Goal: Transaction & Acquisition: Purchase product/service

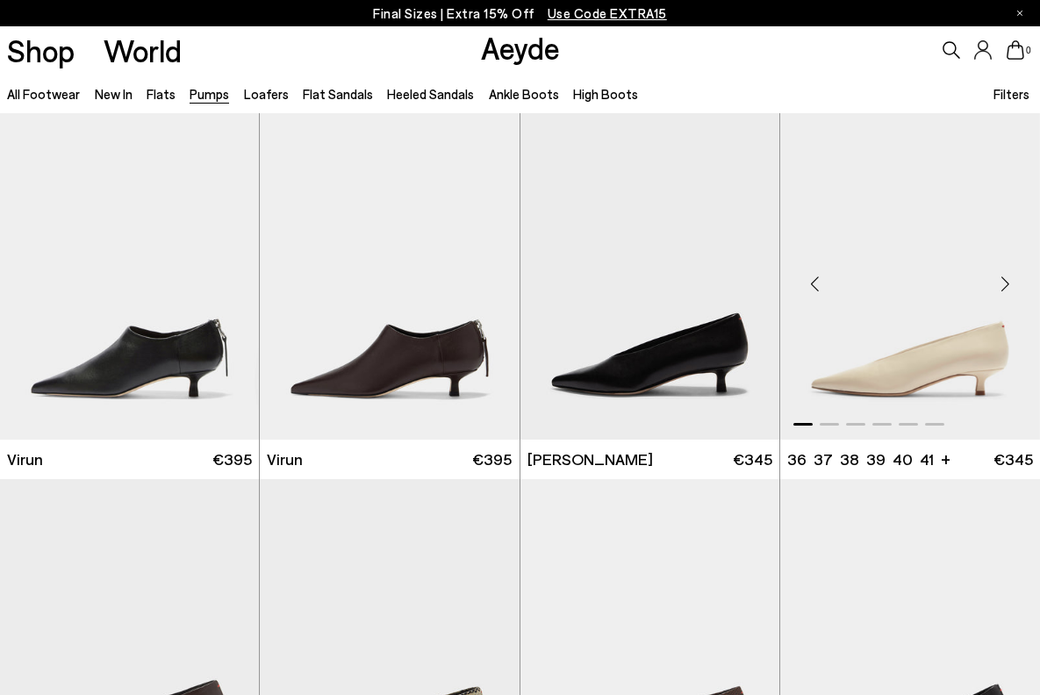
click at [947, 347] on img "1 / 6" at bounding box center [910, 275] width 260 height 325
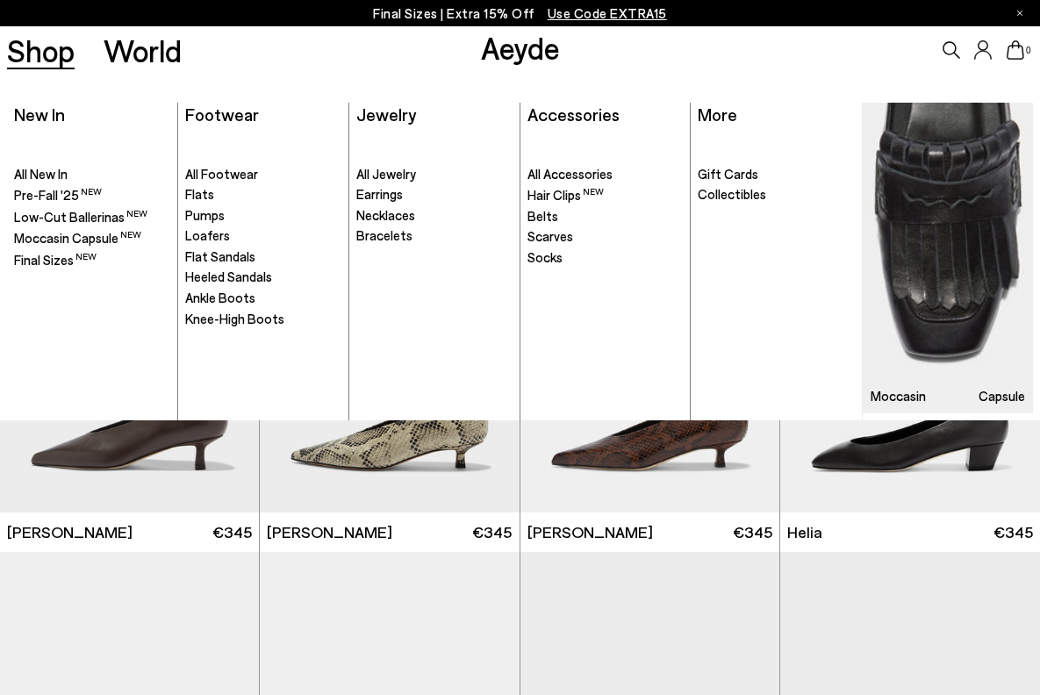
scroll to position [234, 0]
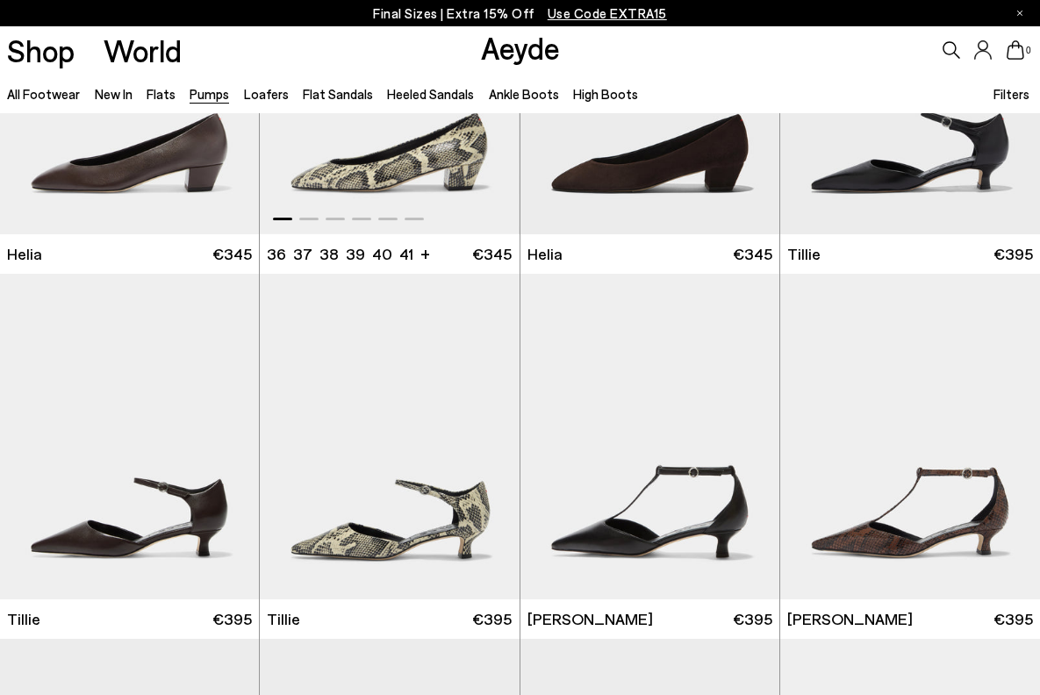
scroll to position [1053, 0]
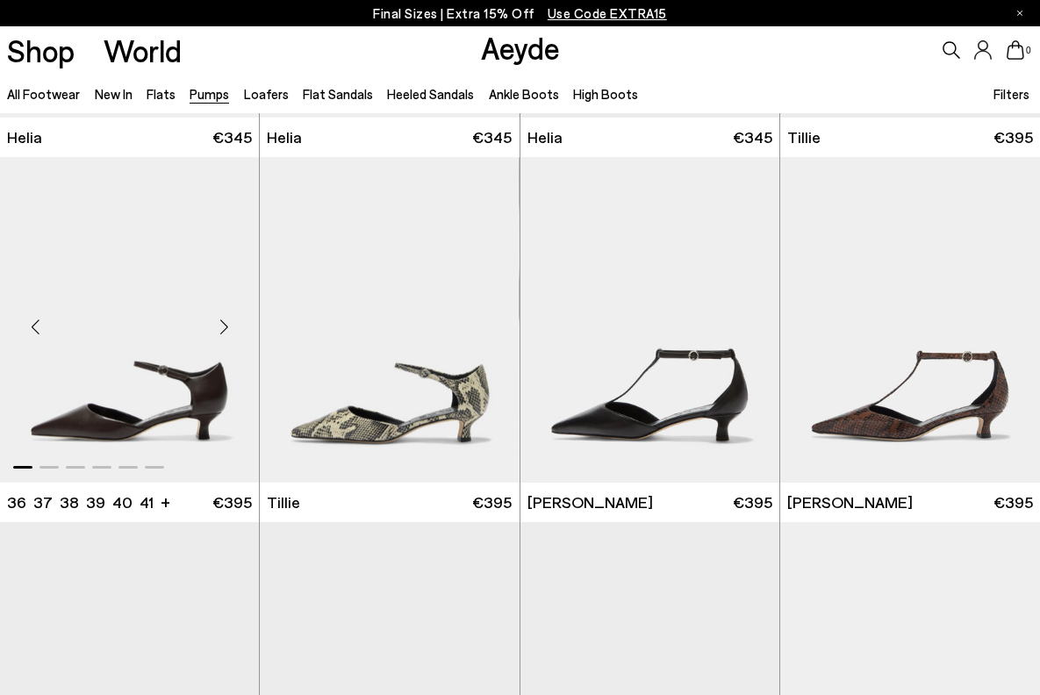
click at [164, 414] on img "1 / 6" at bounding box center [129, 319] width 259 height 325
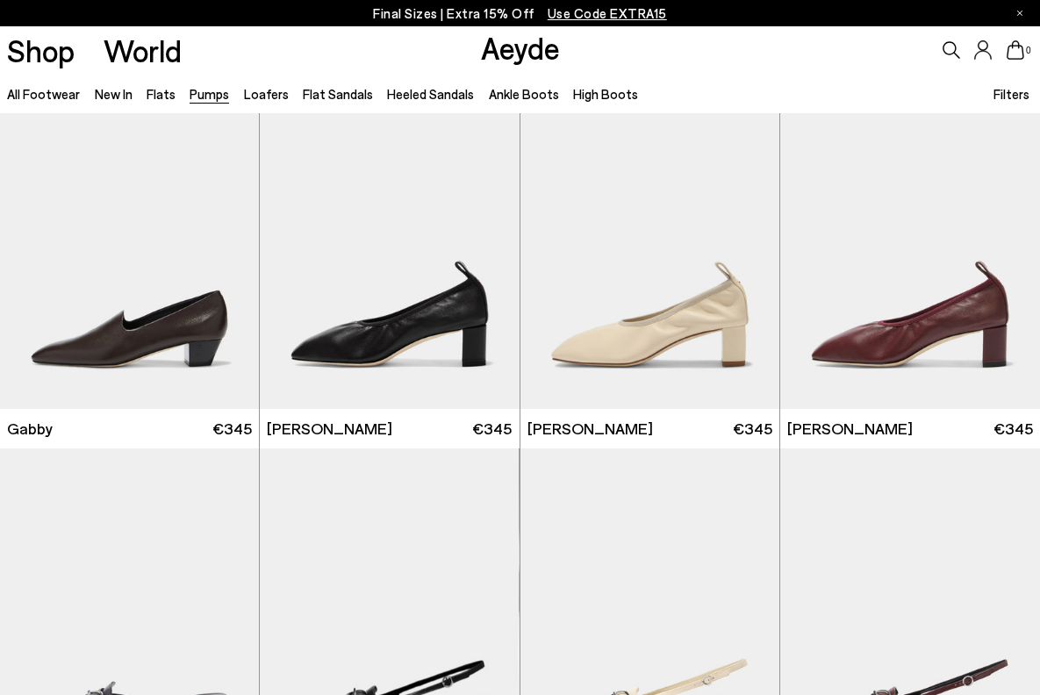
scroll to position [2632, 0]
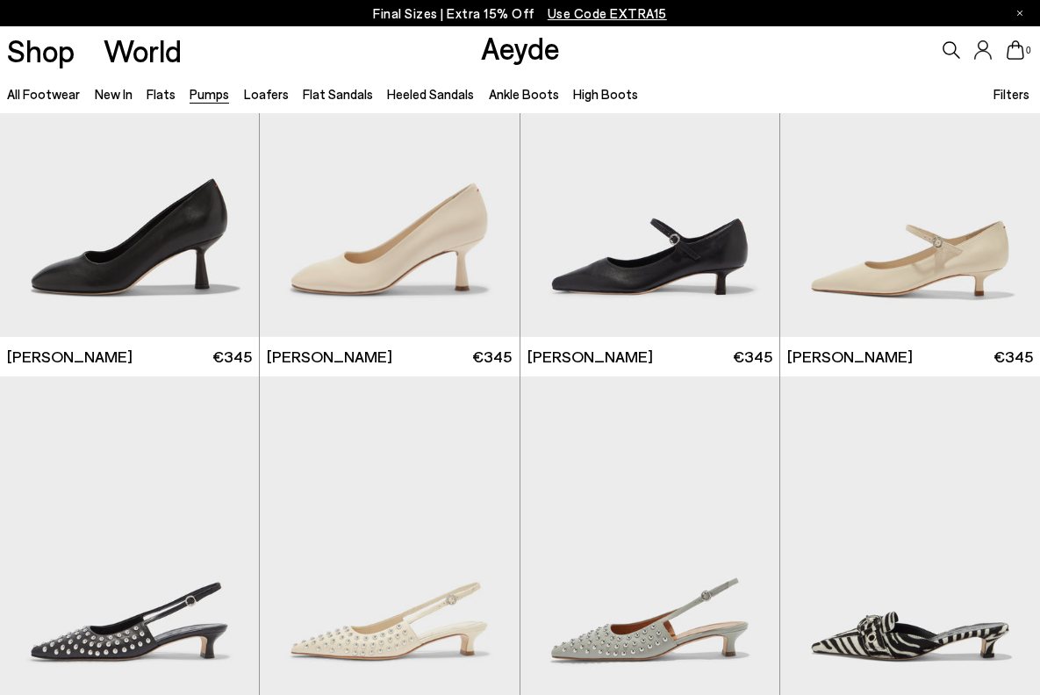
scroll to position [5147, 0]
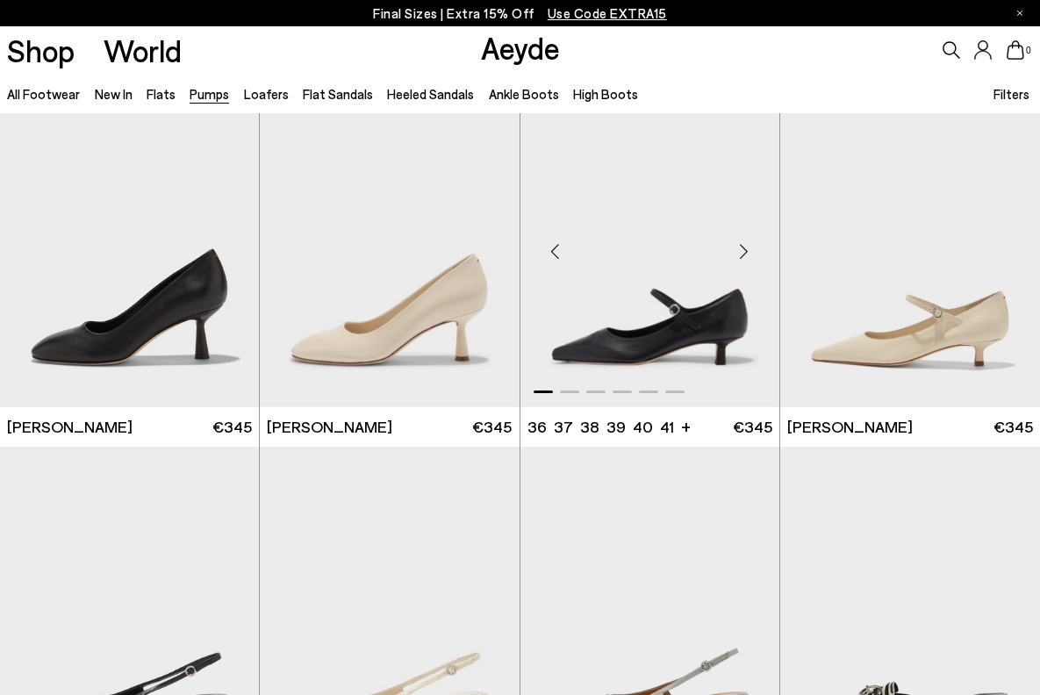
click at [689, 346] on img "1 / 6" at bounding box center [649, 244] width 259 height 325
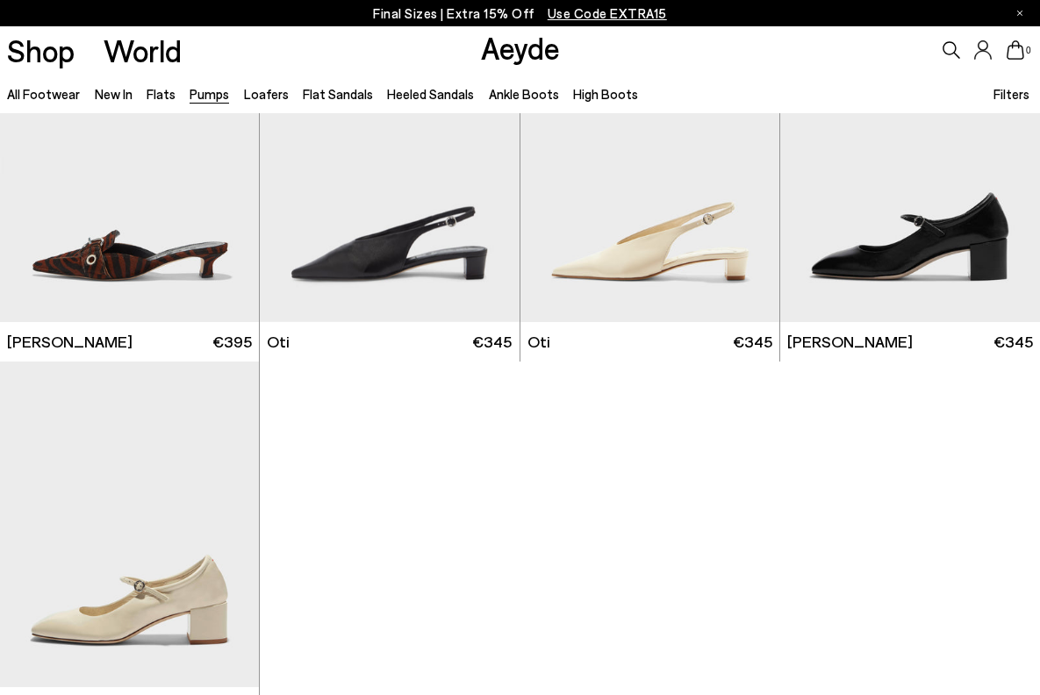
scroll to position [5790, 0]
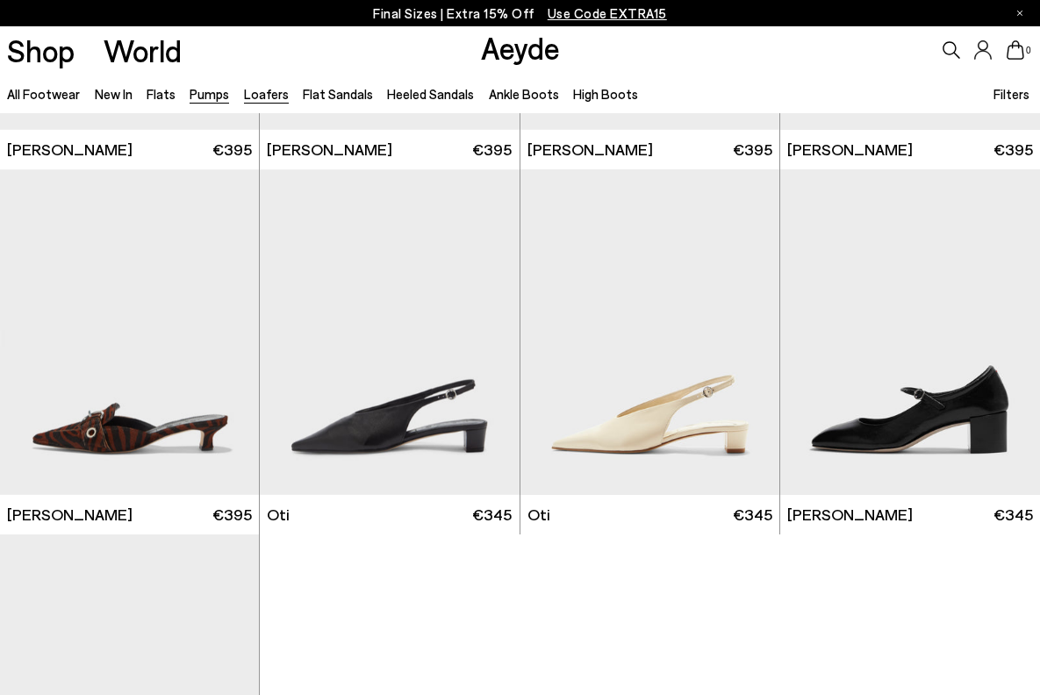
click at [274, 96] on link "Loafers" at bounding box center [266, 94] width 45 height 16
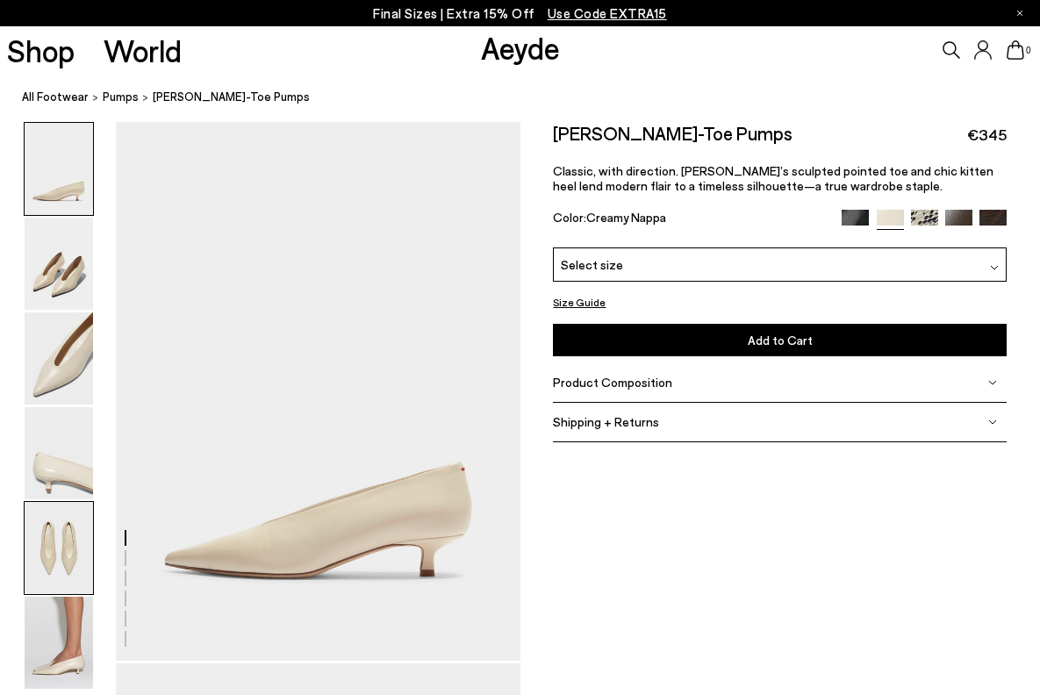
click at [41, 527] on img at bounding box center [59, 548] width 68 height 92
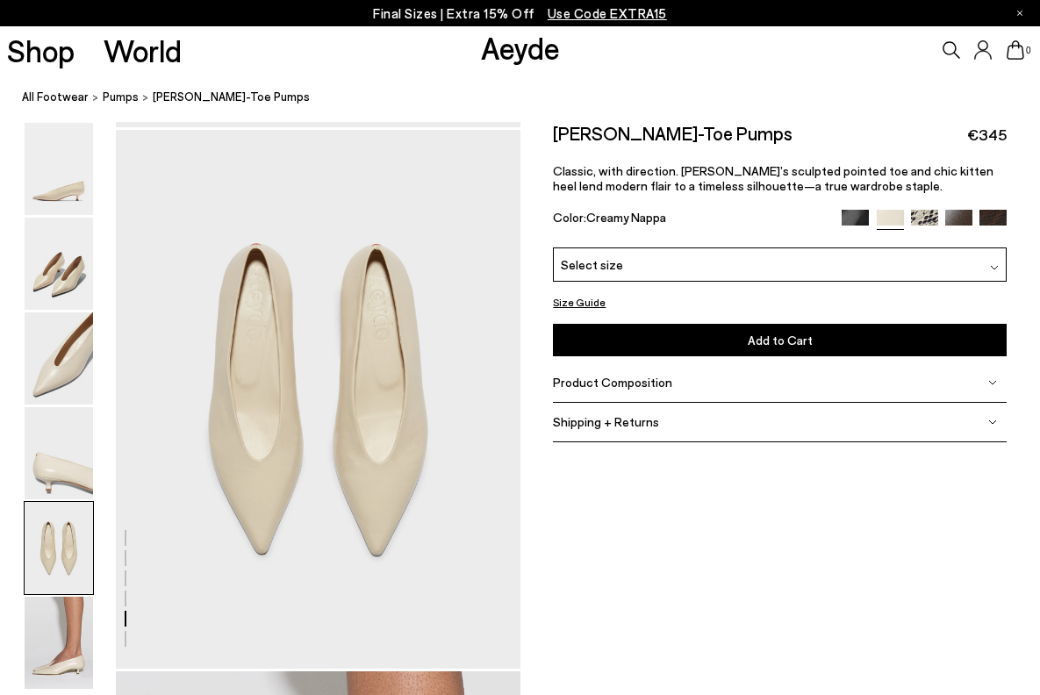
scroll to position [2167, 0]
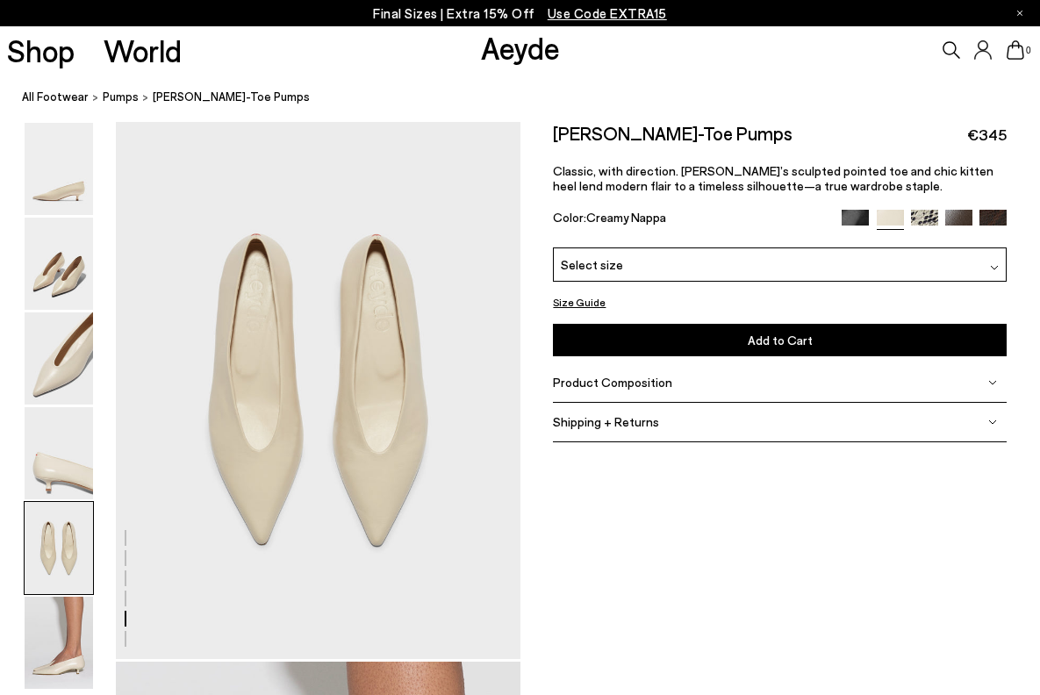
click at [875, 264] on div "Select size" at bounding box center [780, 264] width 454 height 34
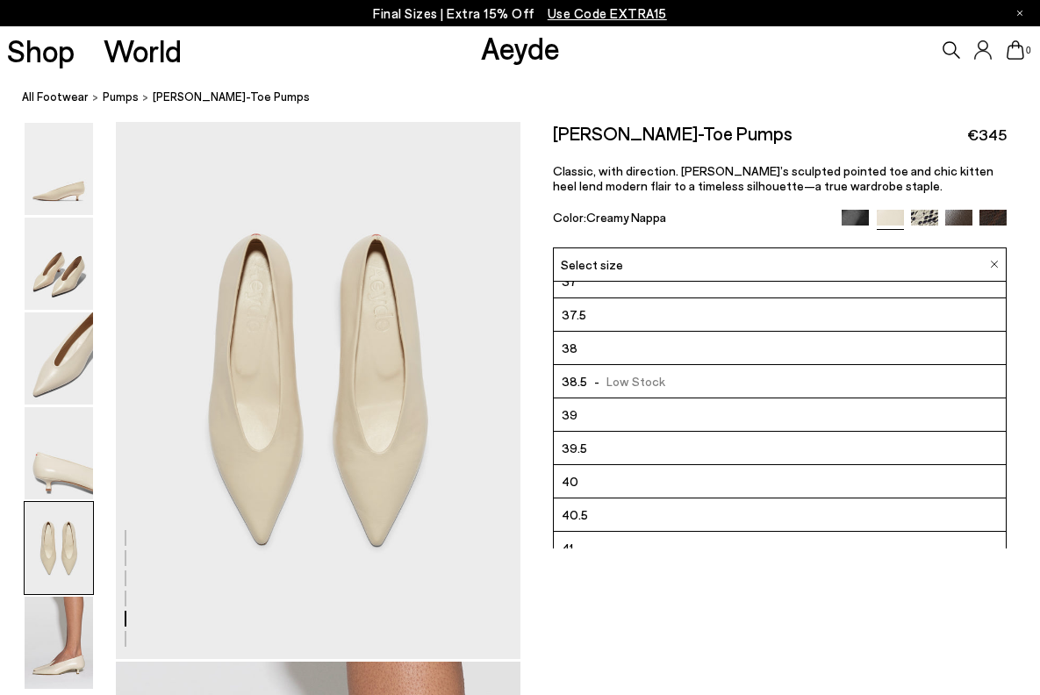
scroll to position [100, 0]
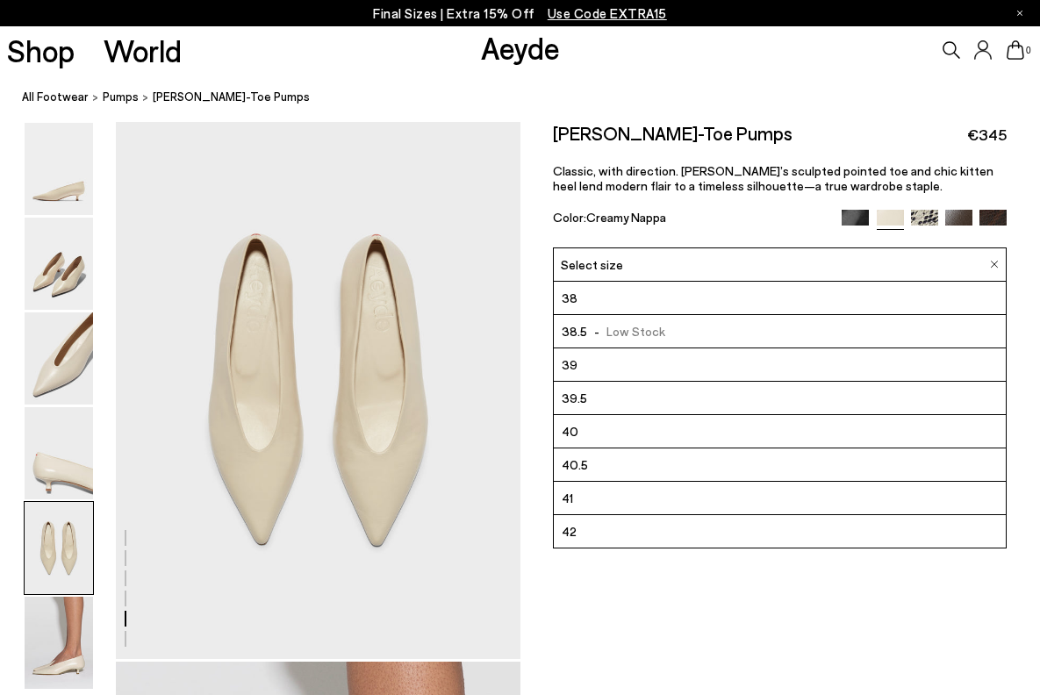
click at [923, 218] on img at bounding box center [924, 223] width 27 height 27
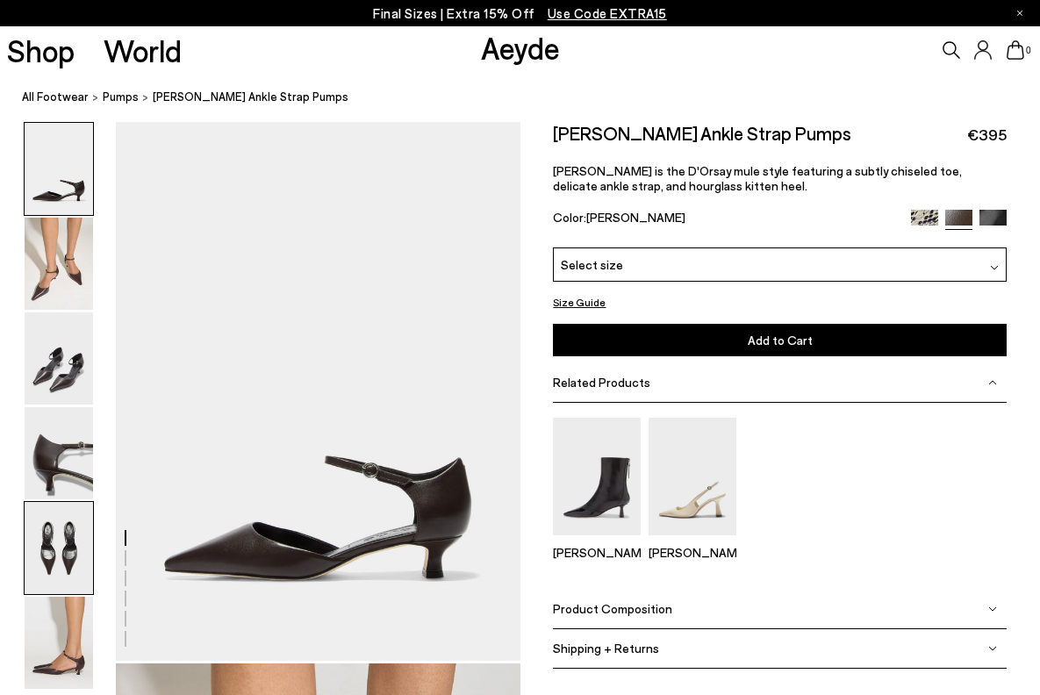
click at [72, 537] on img at bounding box center [59, 548] width 68 height 92
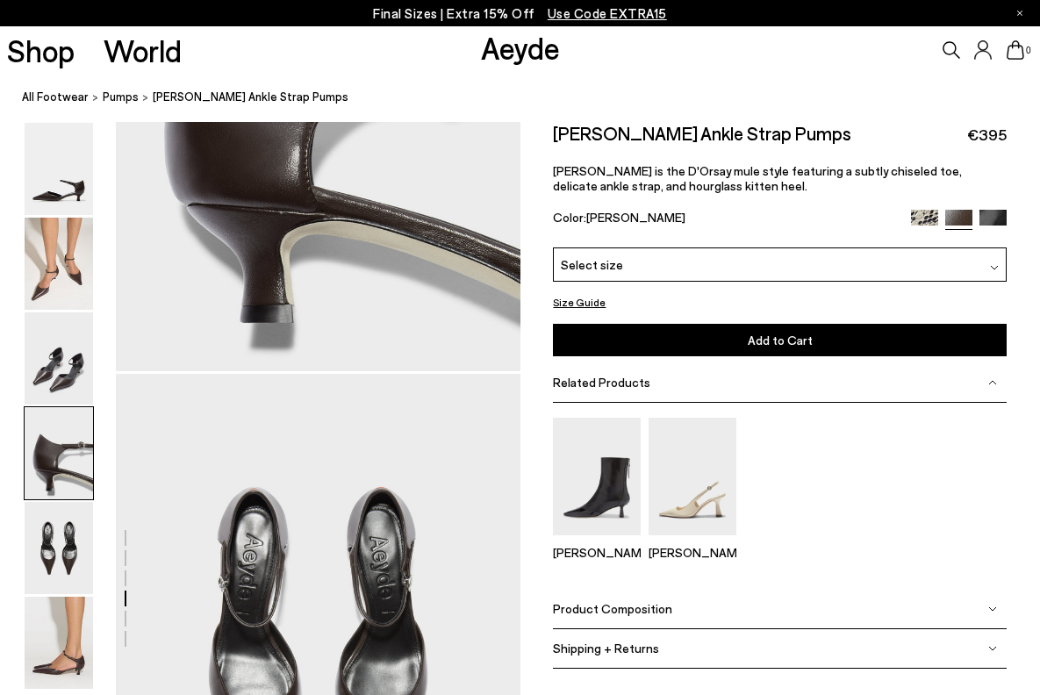
scroll to position [2167, 0]
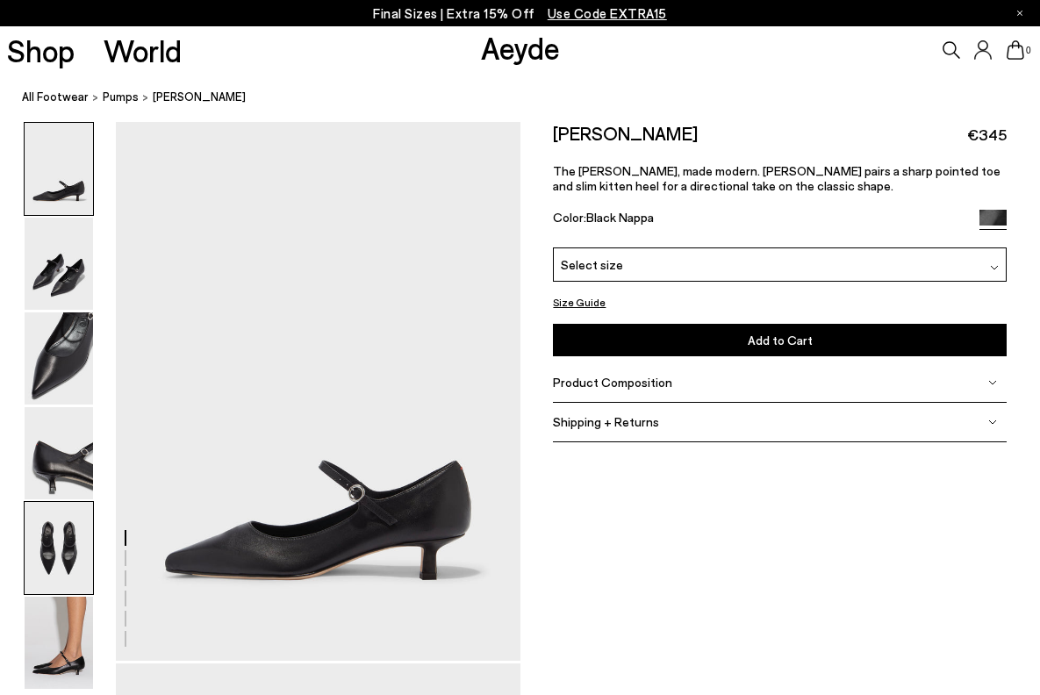
click at [51, 532] on img at bounding box center [59, 548] width 68 height 92
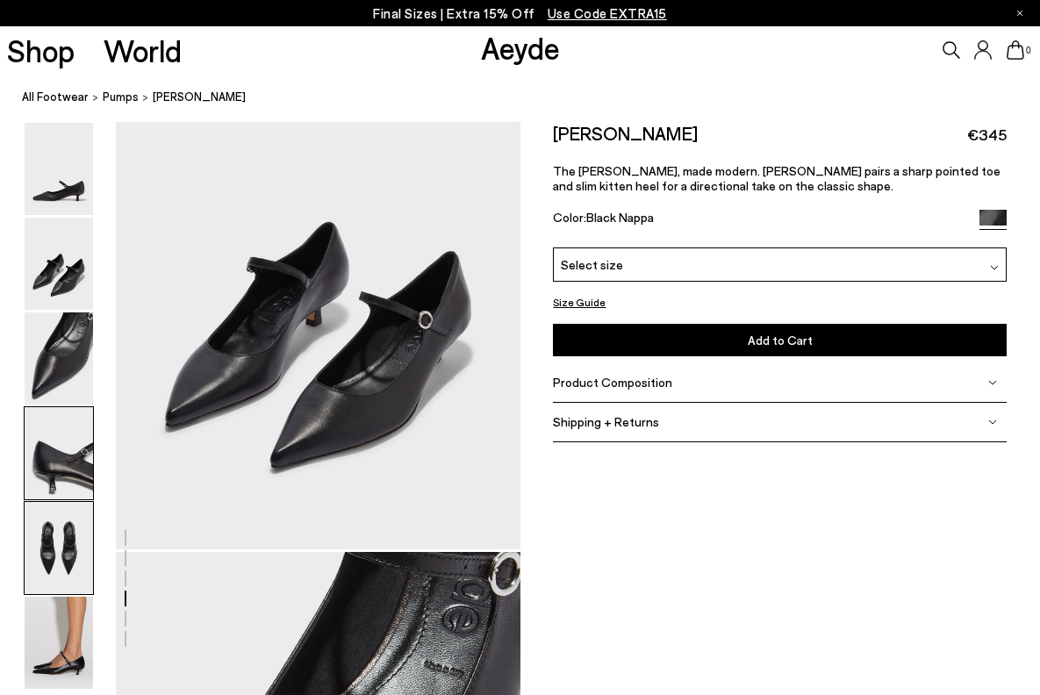
scroll to position [2167, 0]
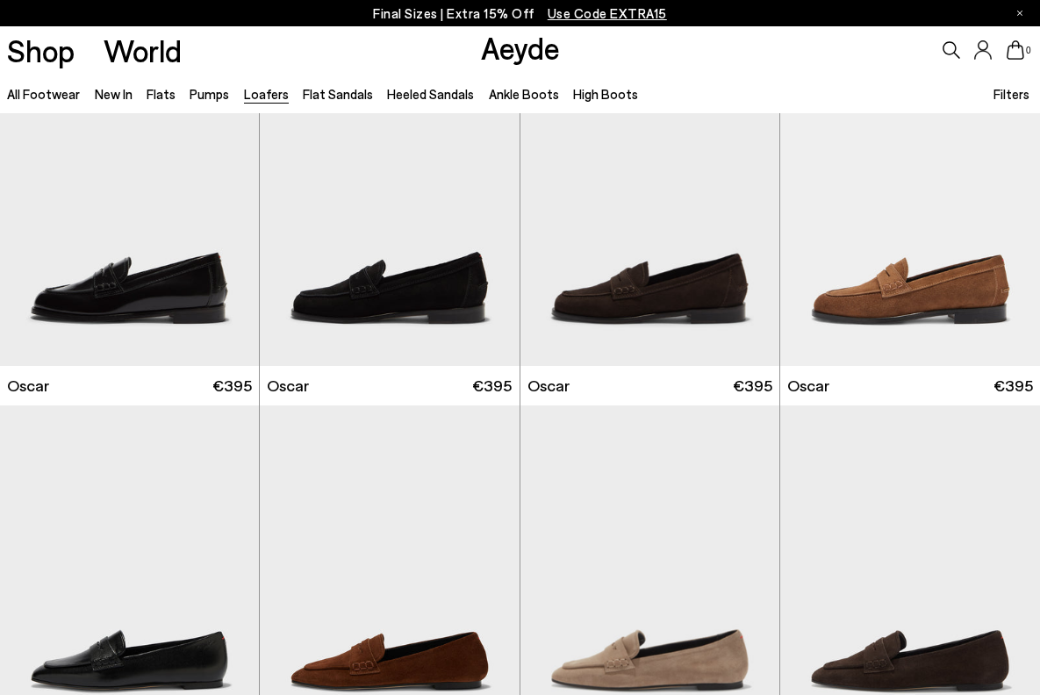
scroll to position [2164, 0]
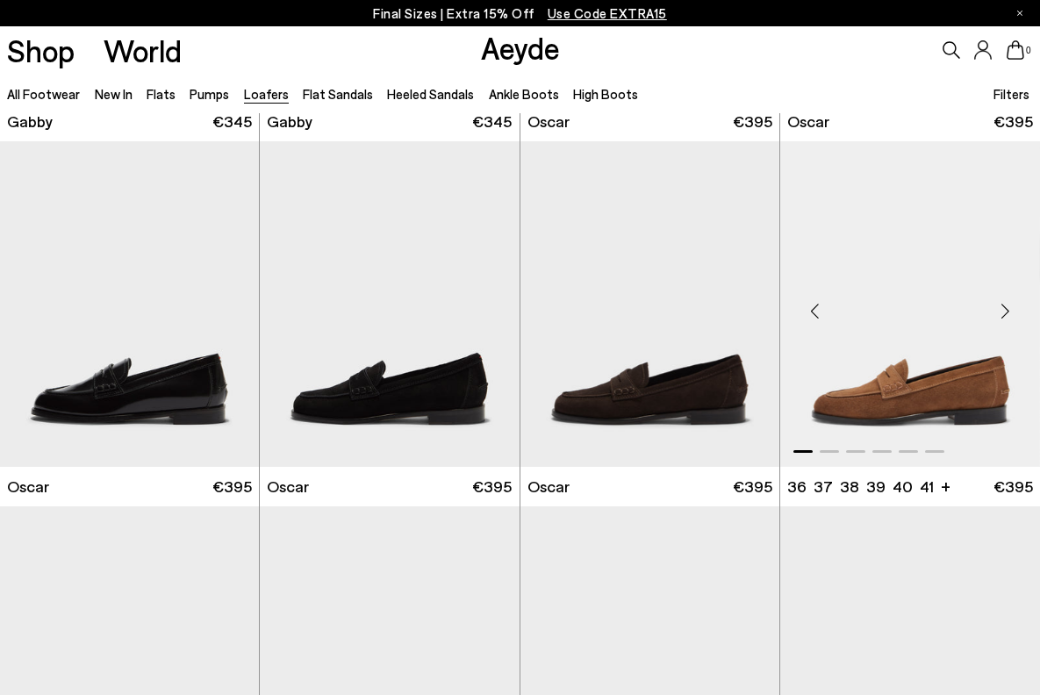
click at [862, 361] on img "1 / 6" at bounding box center [910, 303] width 260 height 325
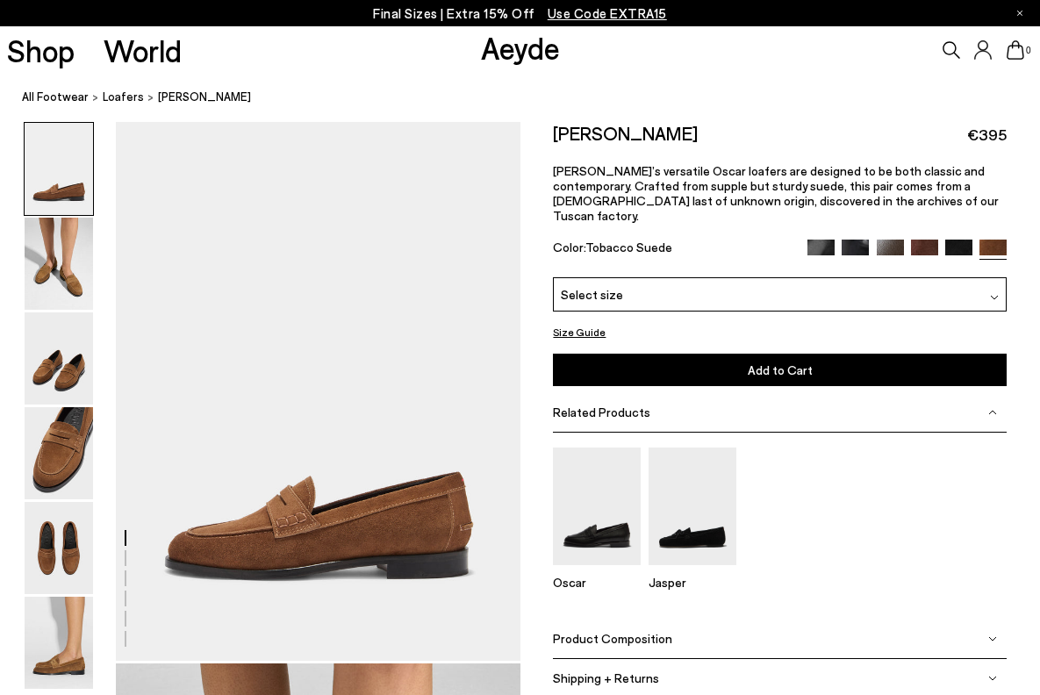
click at [669, 281] on div "Select size" at bounding box center [780, 294] width 454 height 34
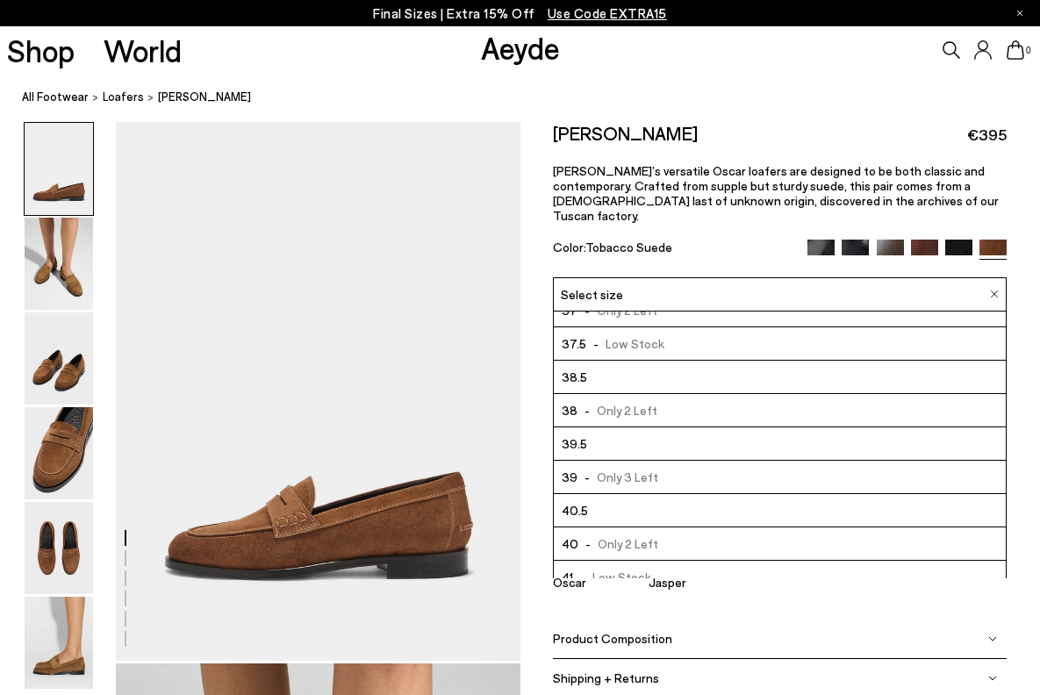
scroll to position [100, 0]
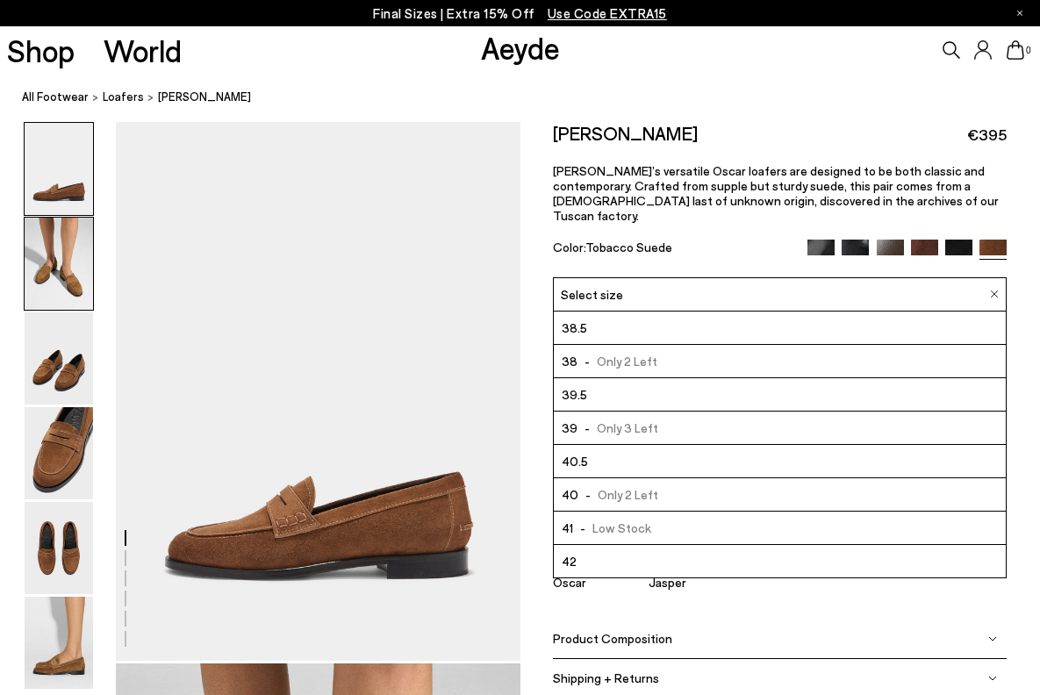
click at [74, 266] on img at bounding box center [59, 264] width 68 height 92
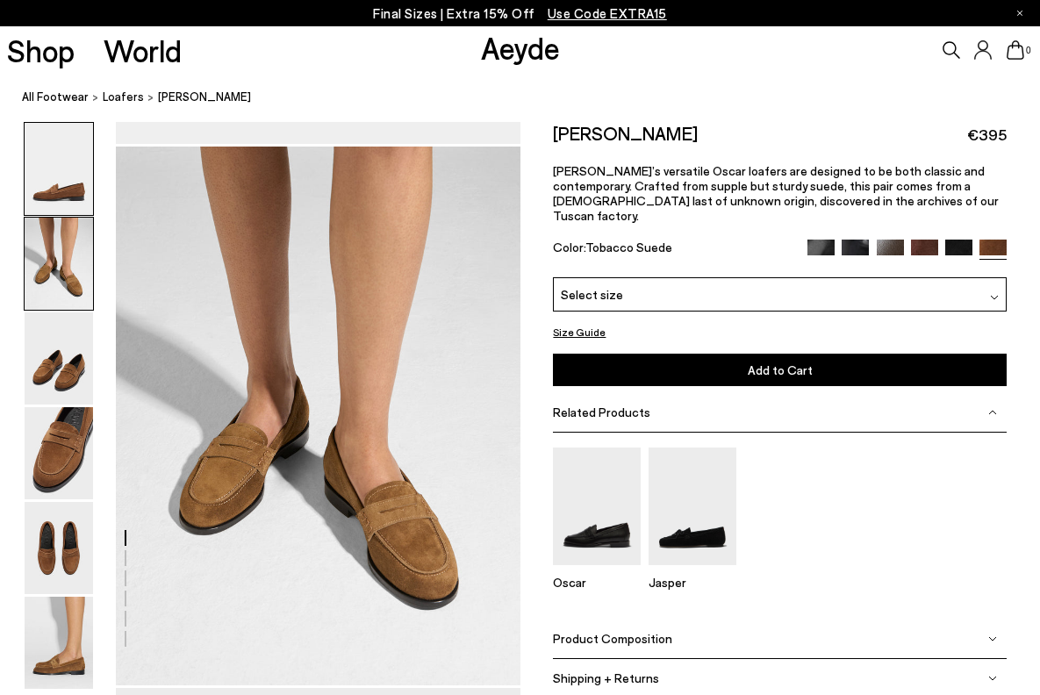
scroll to position [543, 0]
